Goal: Task Accomplishment & Management: Manage account settings

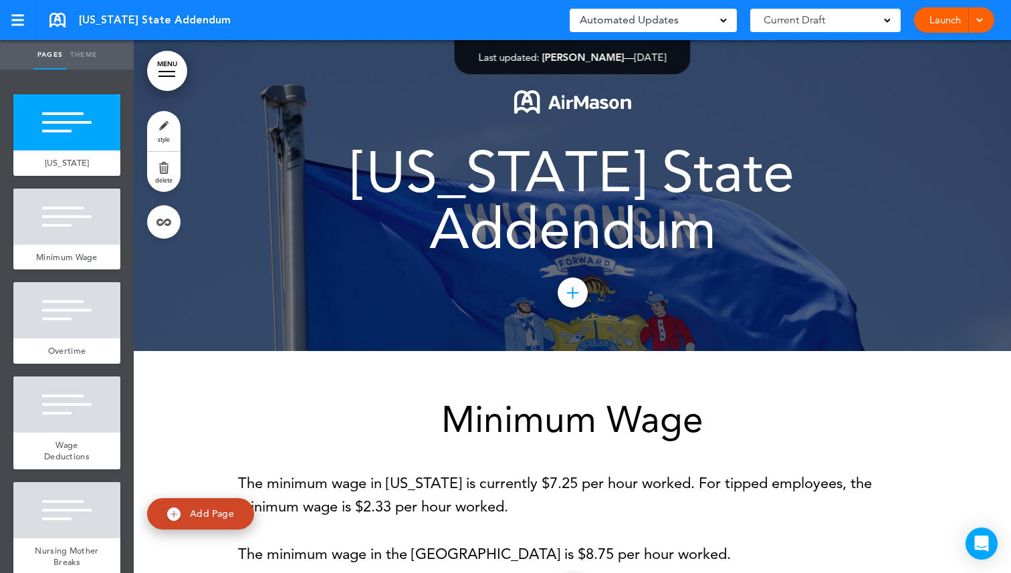
click at [800, 23] on span "Current Draft" at bounding box center [795, 20] width 62 height 19
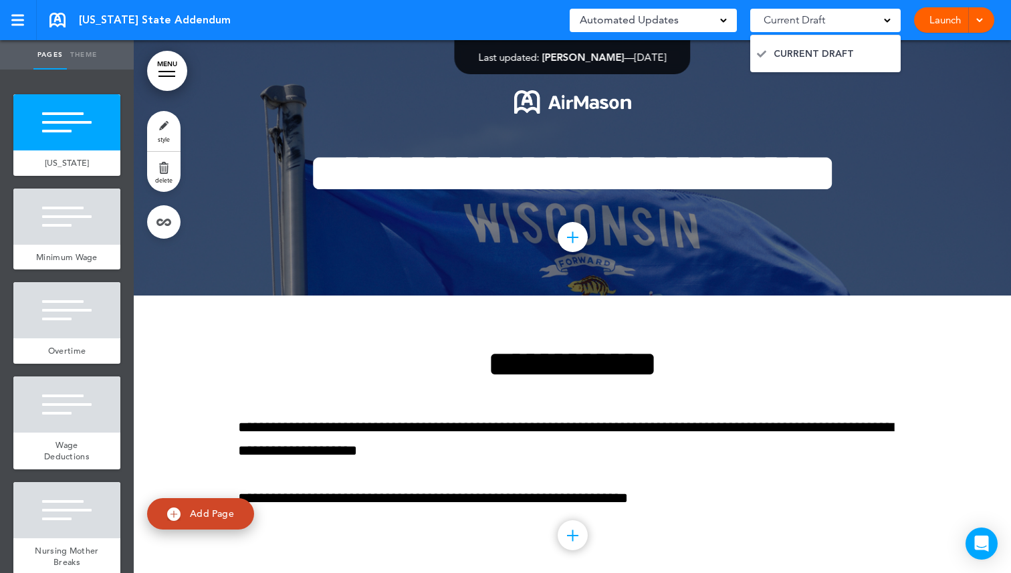
click at [800, 23] on span "Current Draft" at bounding box center [795, 20] width 62 height 19
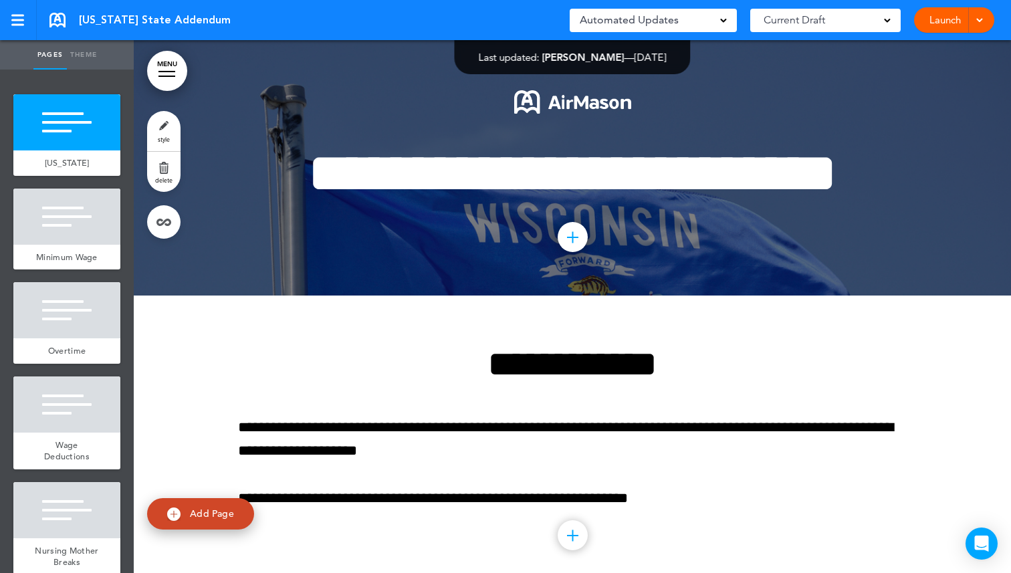
click at [948, 30] on link "Launch" at bounding box center [945, 19] width 42 height 25
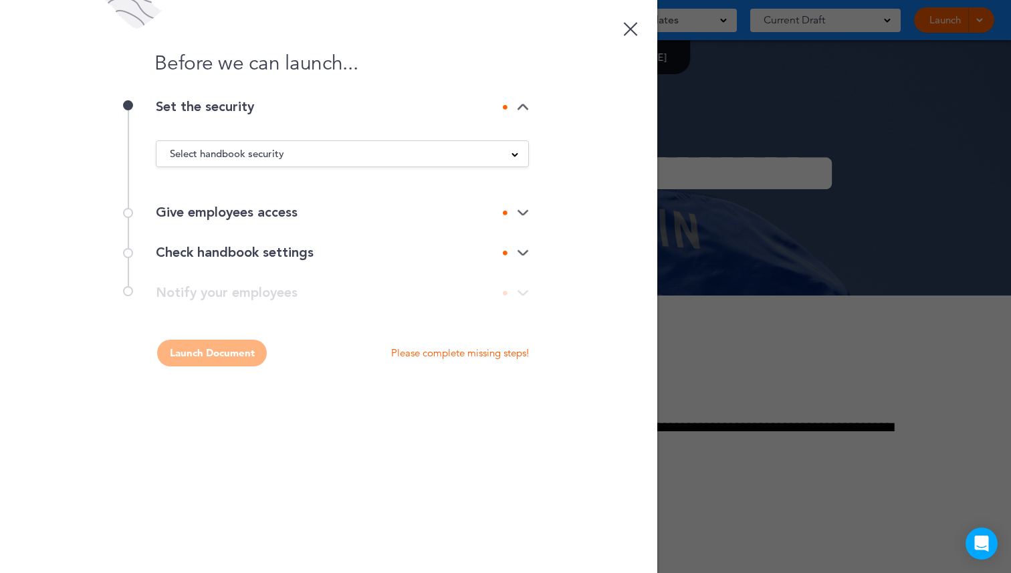
click at [639, 23] on link at bounding box center [630, 26] width 27 height 27
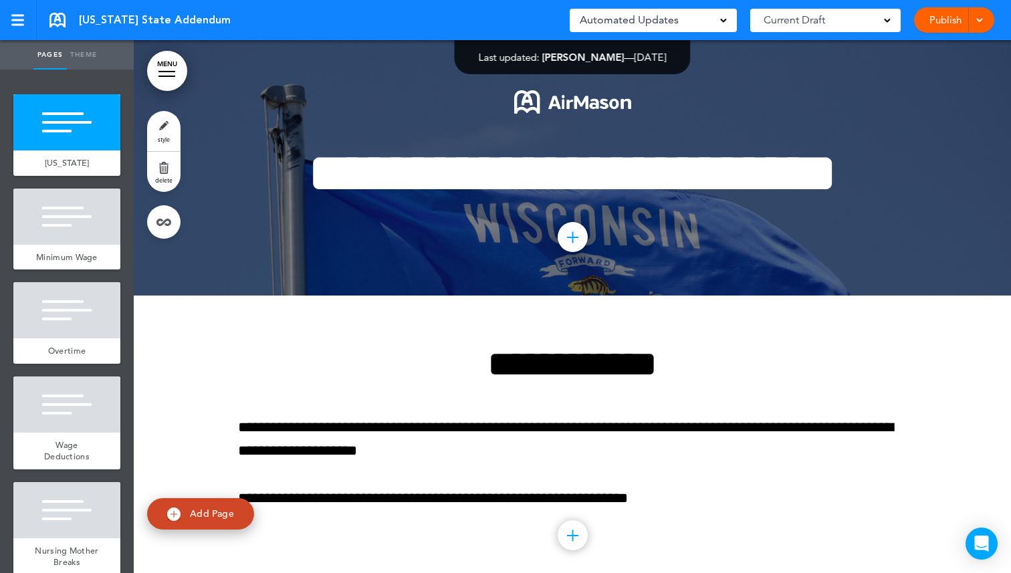
click at [940, 25] on link "Publish" at bounding box center [945, 19] width 42 height 25
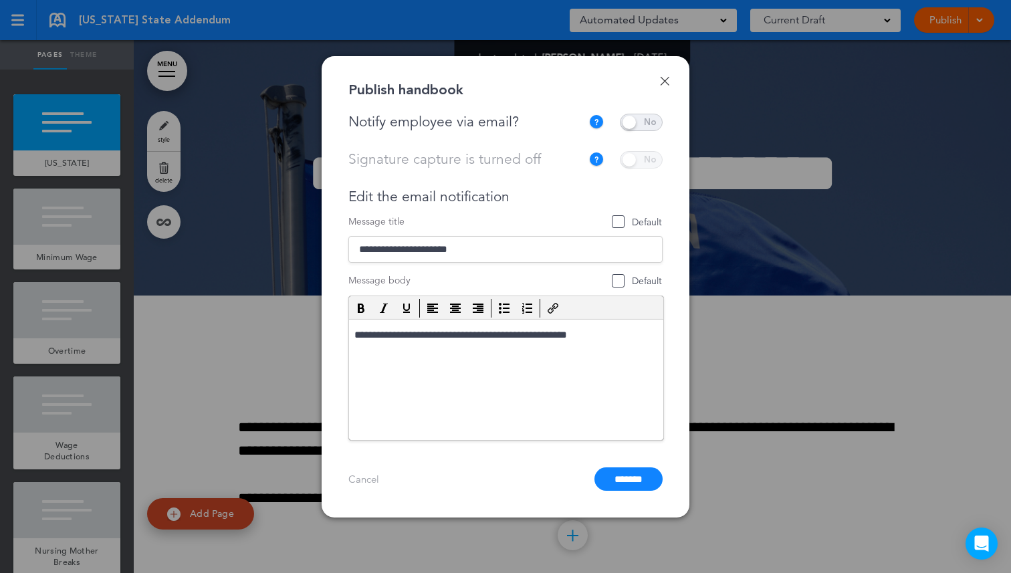
click at [667, 81] on link "Done" at bounding box center [664, 80] width 9 height 9
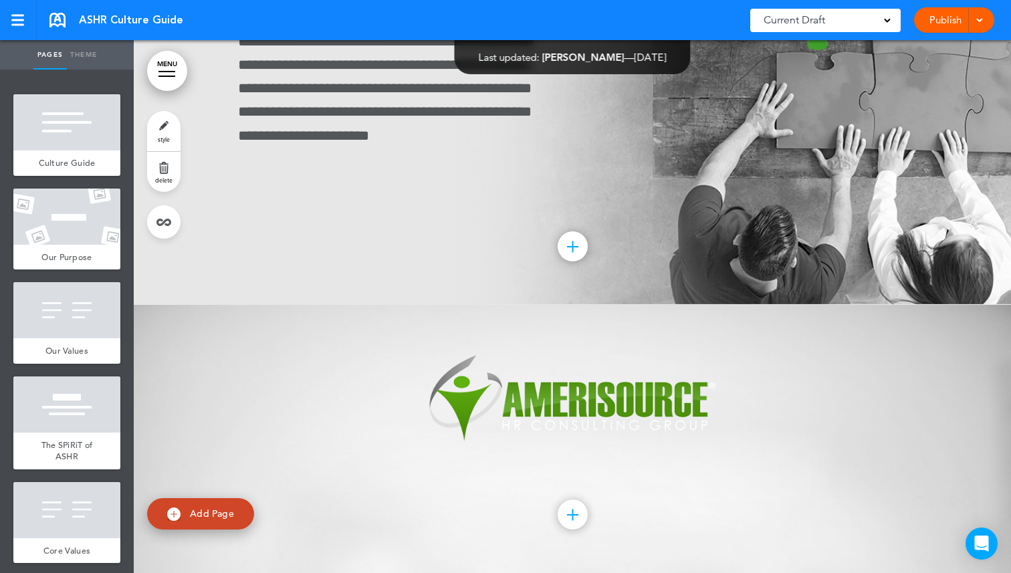
scroll to position [10544, 0]
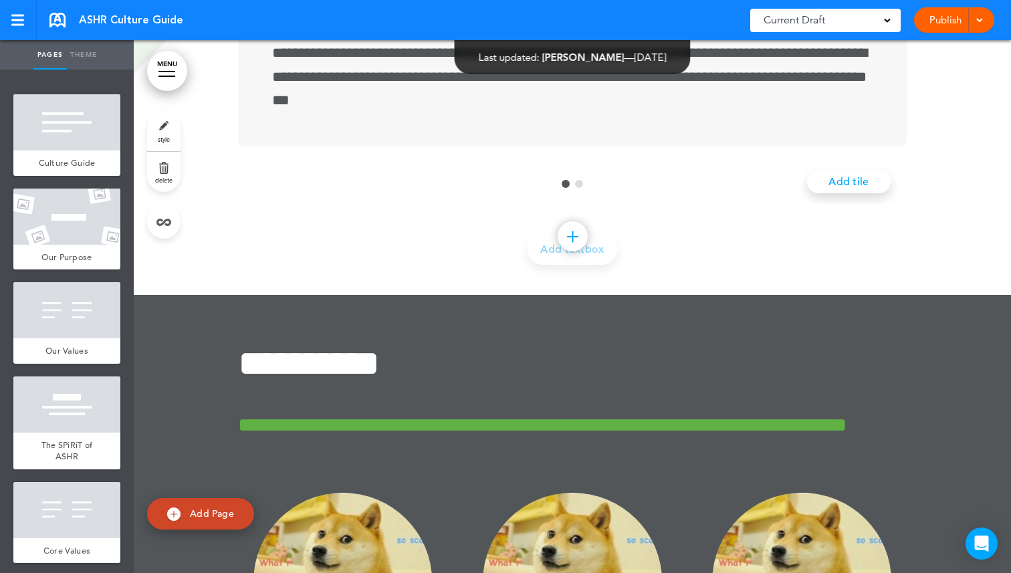
scroll to position [9329, 0]
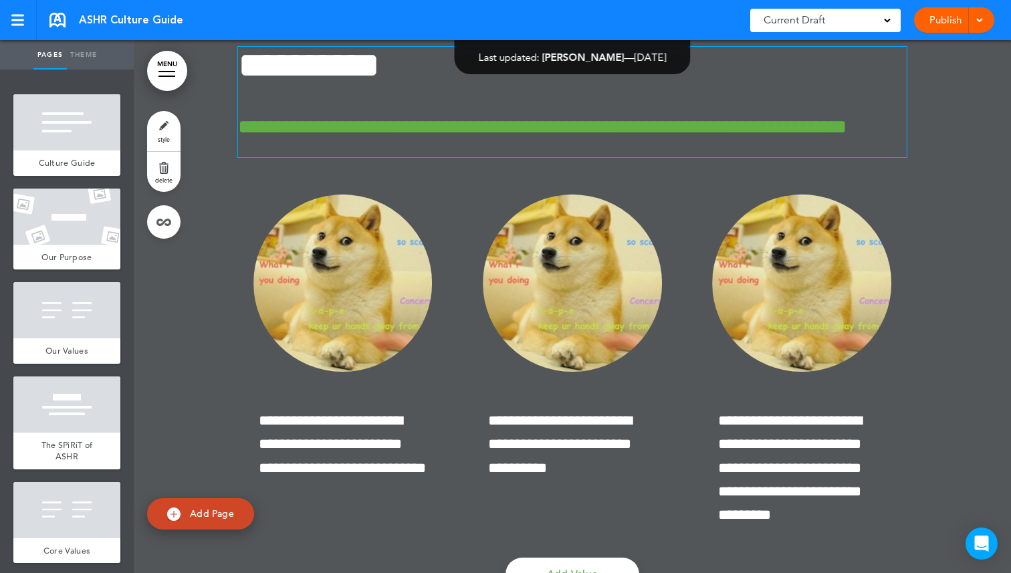
click at [488, 157] on h6 "**********" at bounding box center [572, 137] width 669 height 40
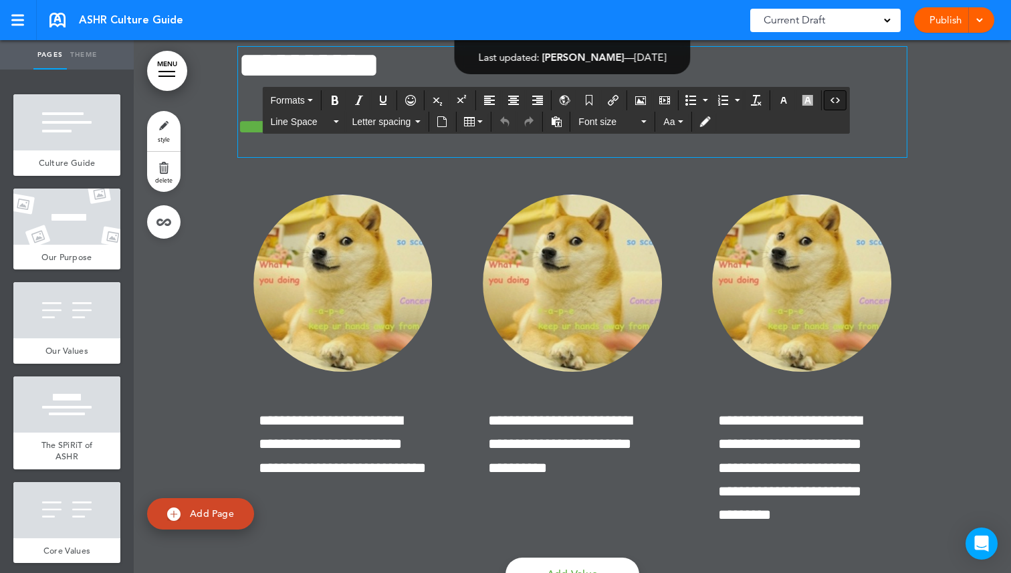
click at [838, 98] on icon "Source code" at bounding box center [835, 100] width 11 height 11
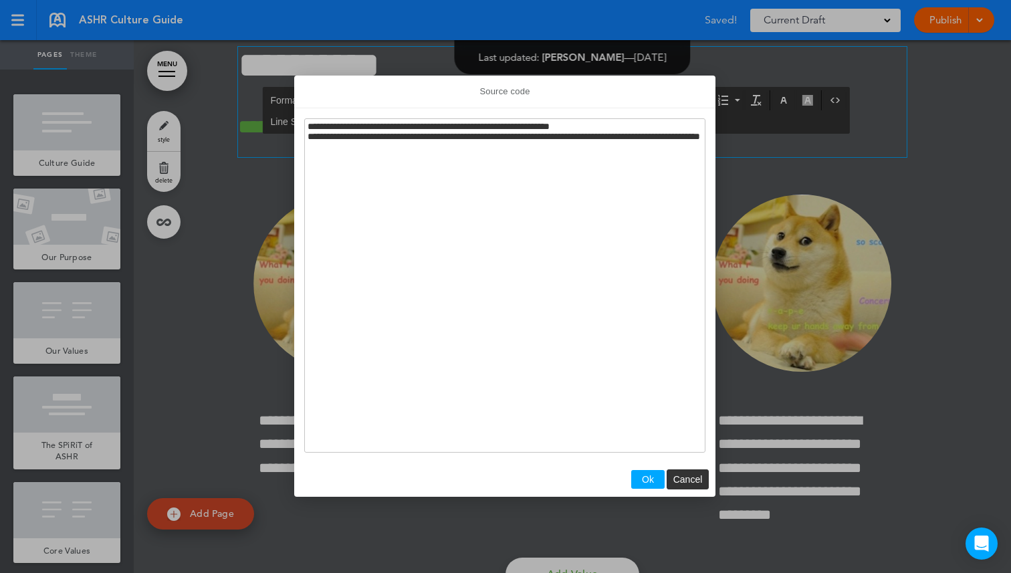
click at [647, 482] on span "Ok" at bounding box center [648, 479] width 12 height 11
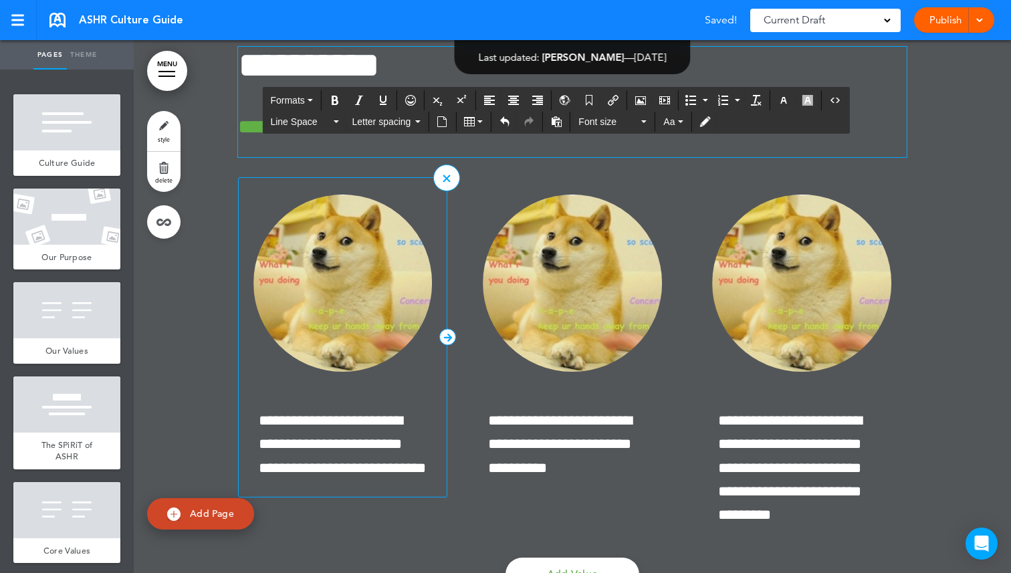
click at [358, 403] on div at bounding box center [343, 299] width 208 height 208
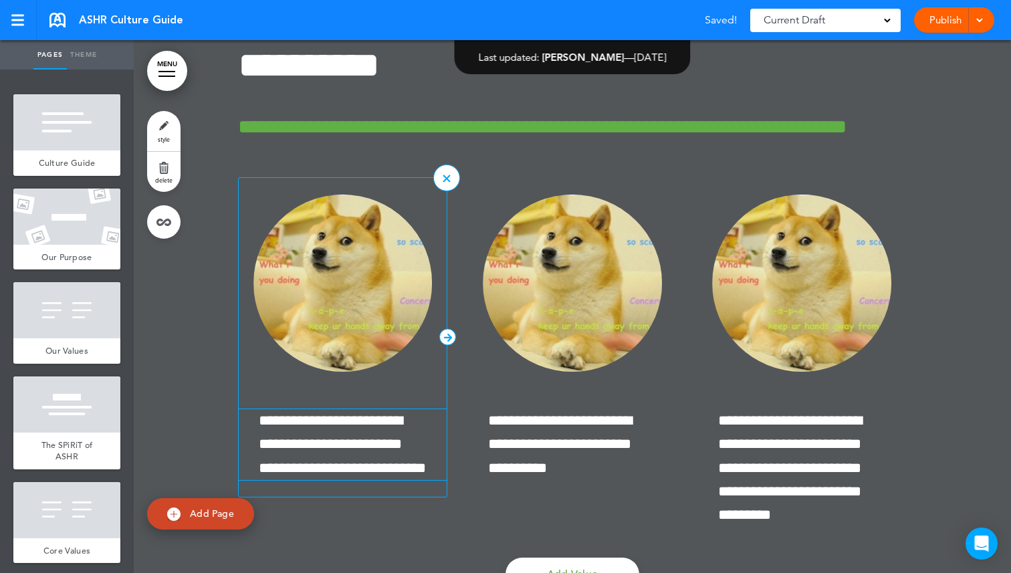
click at [358, 475] on span "**********" at bounding box center [342, 444] width 167 height 62
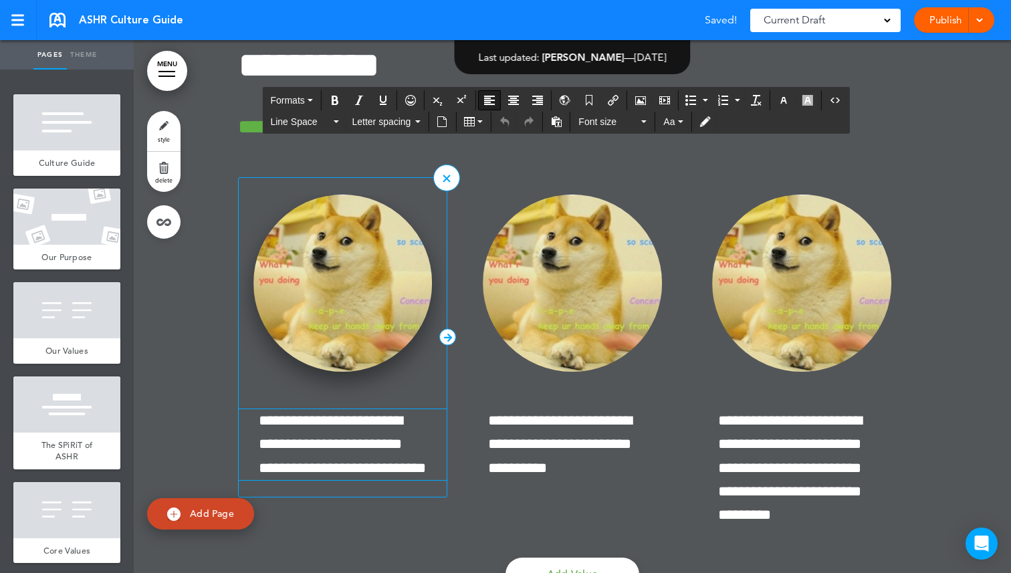
click at [398, 352] on img at bounding box center [342, 283] width 179 height 177
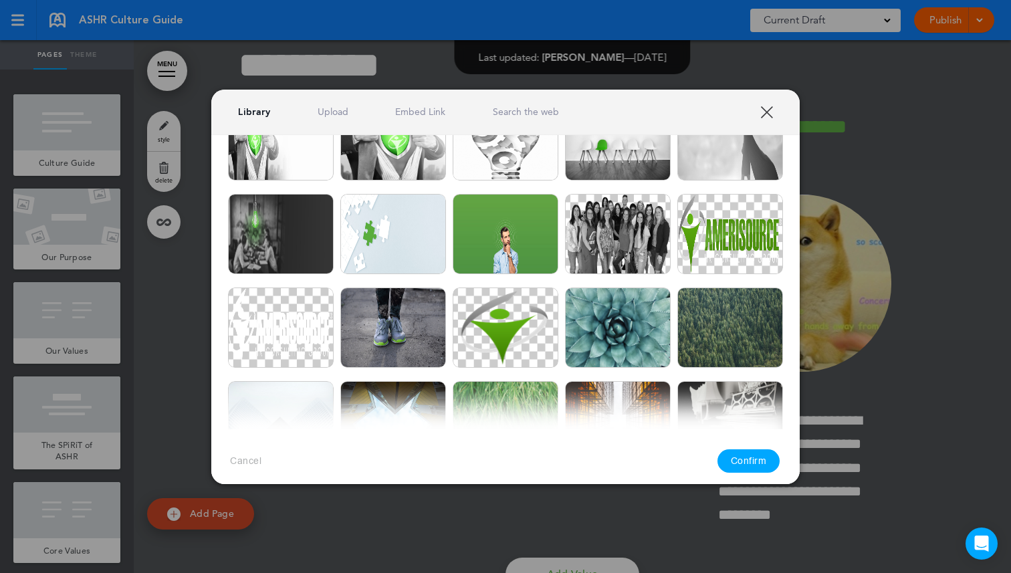
scroll to position [0, 0]
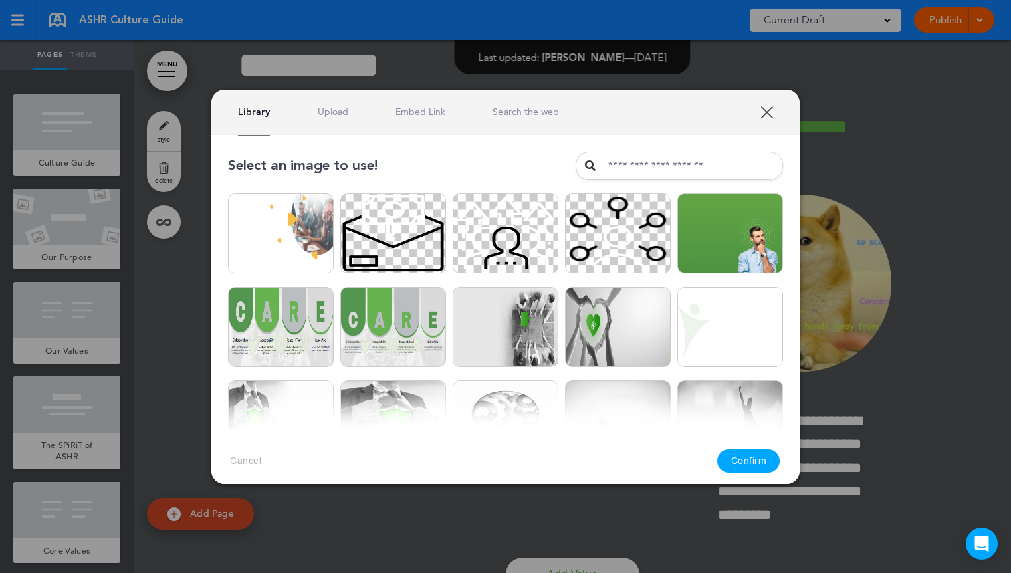
click at [766, 112] on link "XXX" at bounding box center [766, 112] width 13 height 13
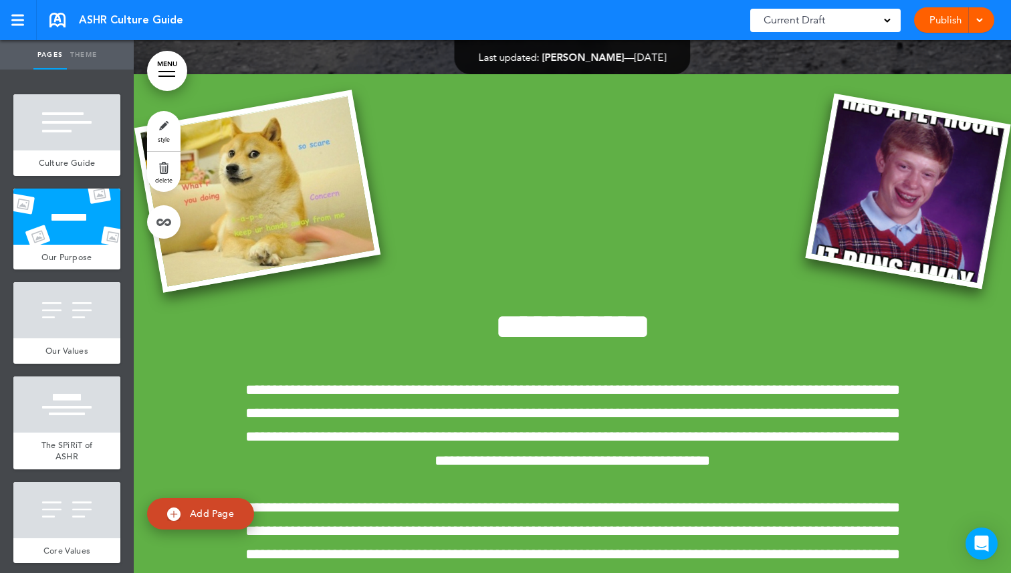
scroll to position [459, 0]
